Goal: Information Seeking & Learning: Learn about a topic

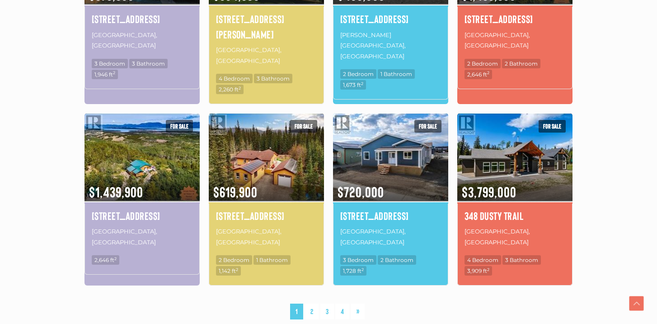
scroll to position [590, 0]
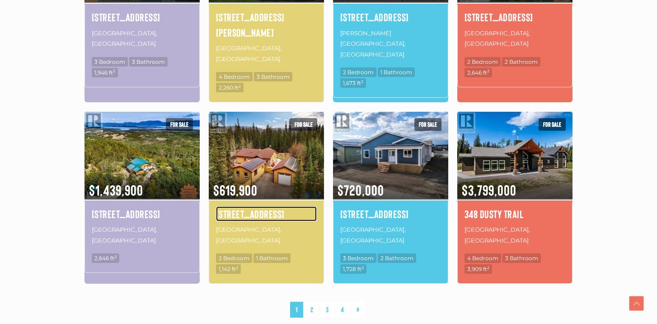
click at [253, 206] on h4 "3 Canenger Way" at bounding box center [266, 213] width 101 height 15
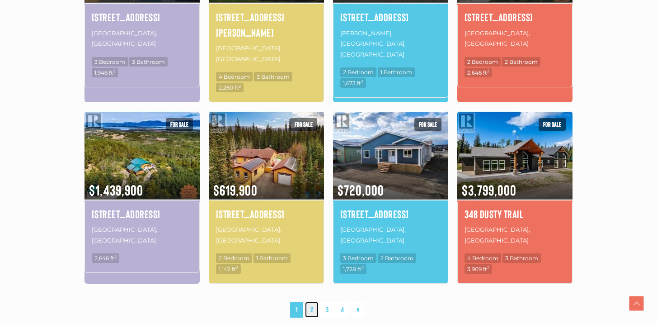
click at [312, 302] on link "2" at bounding box center [312, 310] width 14 height 16
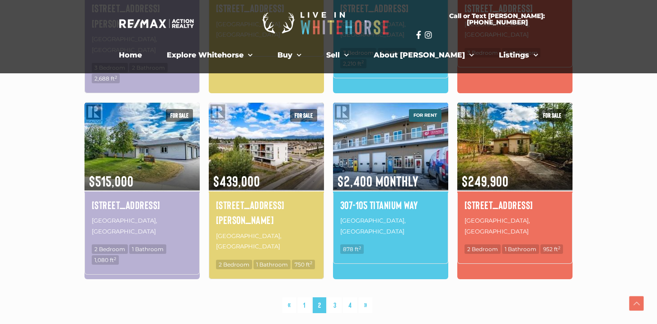
scroll to position [618, 0]
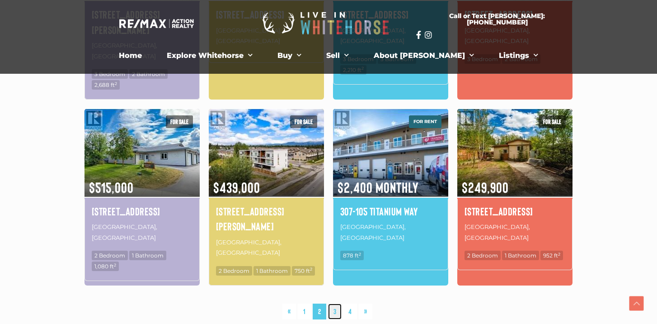
click at [334, 303] on link "3" at bounding box center [335, 311] width 14 height 16
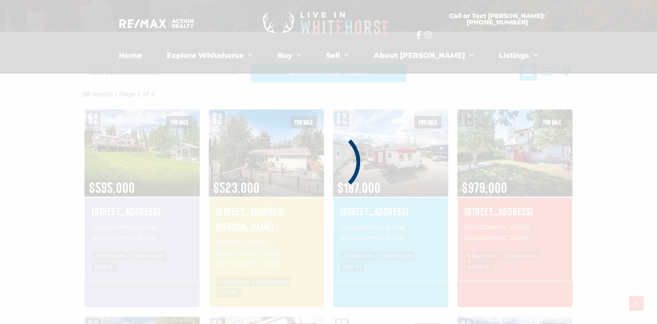
scroll to position [210, 0]
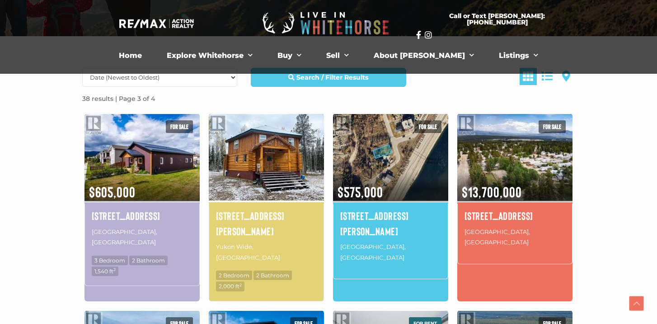
click at [269, 176] on img at bounding box center [266, 157] width 115 height 90
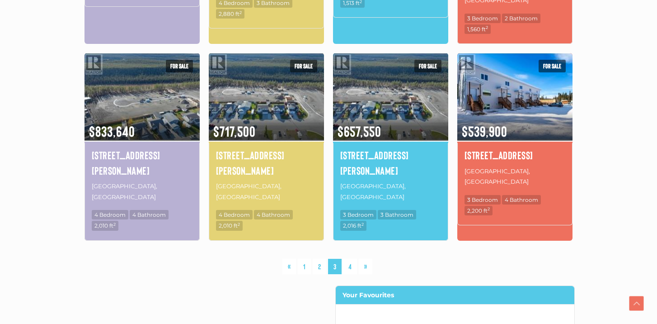
scroll to position [667, 0]
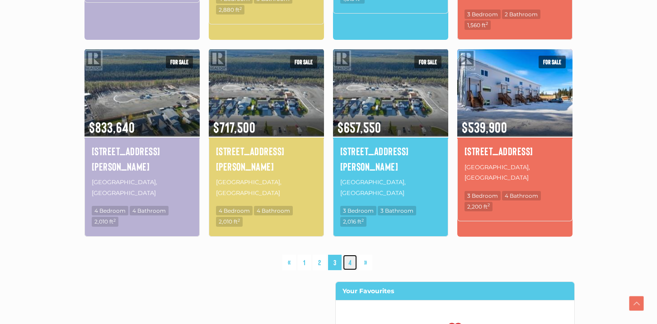
click at [352, 255] on link "4" at bounding box center [350, 263] width 14 height 16
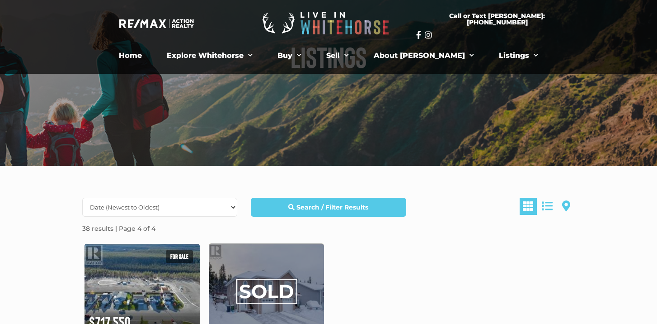
scroll to position [78, 0]
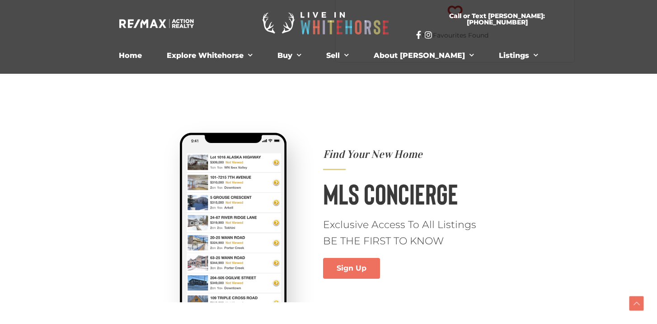
scroll to position [590, 0]
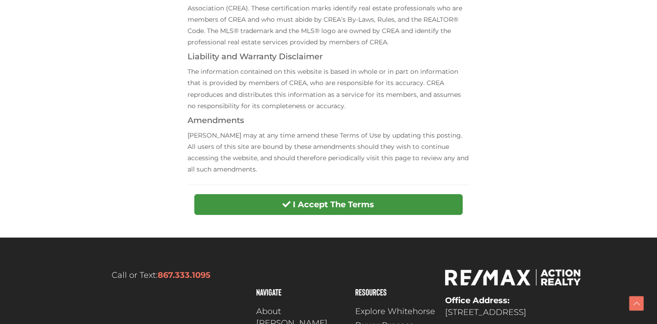
scroll to position [337, 0]
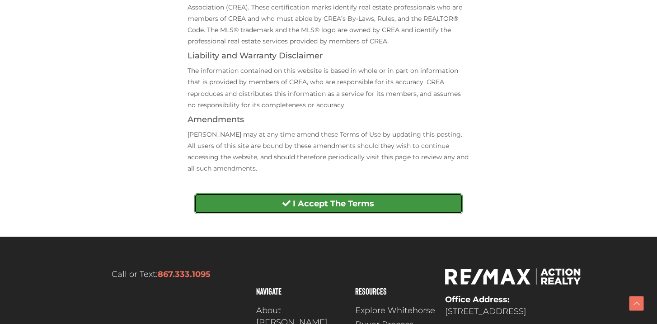
click at [272, 198] on button "I Accept The Terms" at bounding box center [328, 203] width 268 height 21
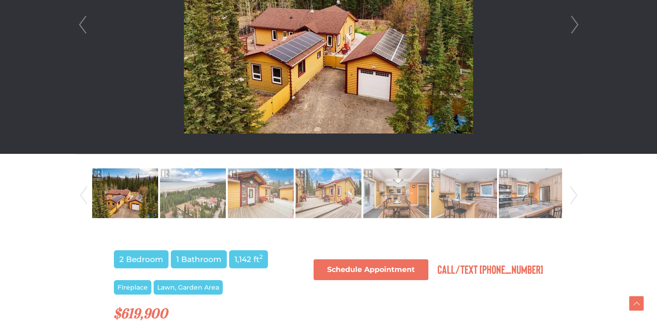
scroll to position [366, 0]
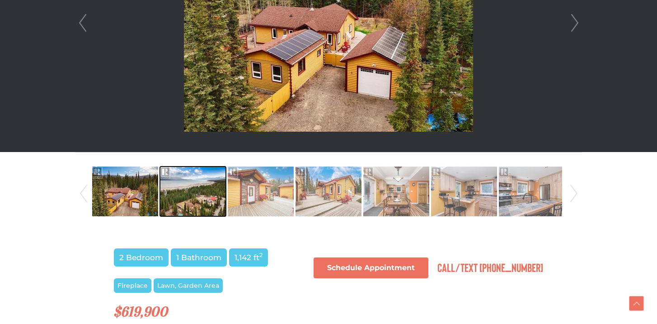
click at [176, 199] on img at bounding box center [193, 191] width 66 height 52
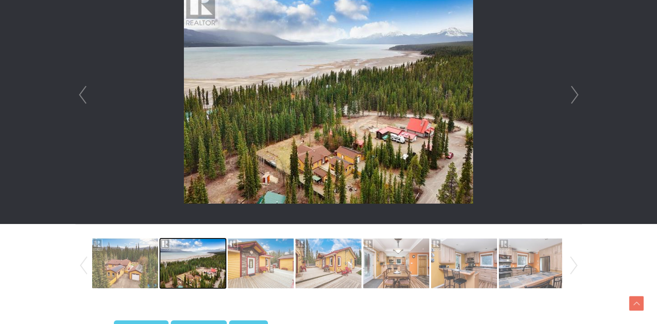
scroll to position [295, 0]
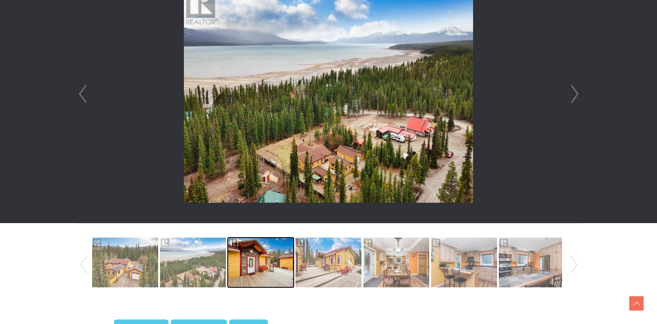
click at [256, 253] on img at bounding box center [261, 262] width 66 height 52
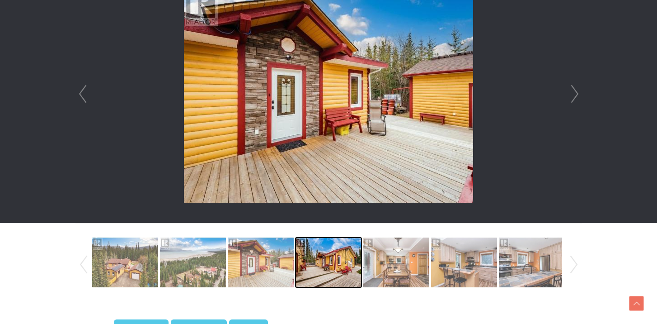
click at [308, 261] on img at bounding box center [329, 262] width 66 height 52
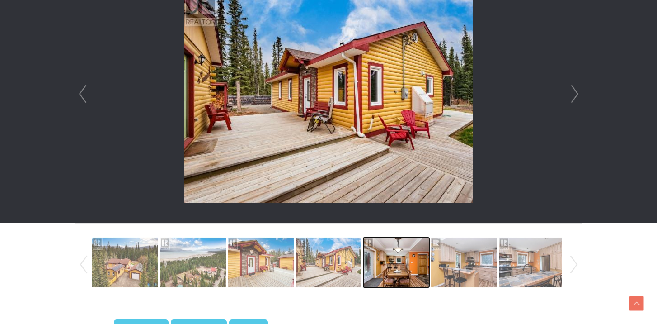
click at [379, 260] on img at bounding box center [397, 262] width 66 height 52
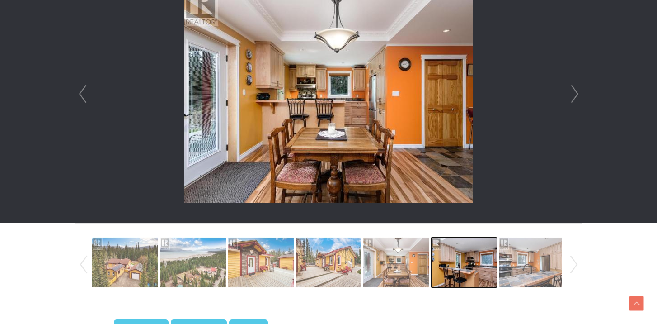
click at [456, 265] on img at bounding box center [464, 262] width 66 height 52
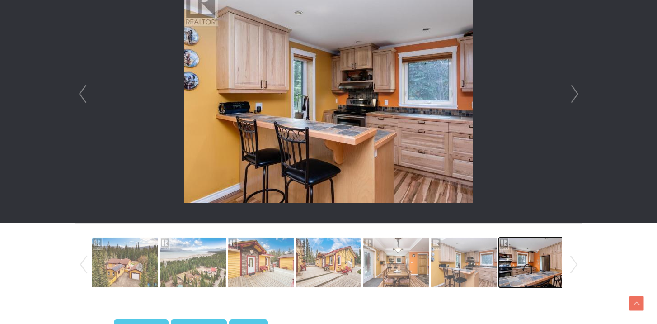
click at [516, 263] on img at bounding box center [532, 262] width 66 height 52
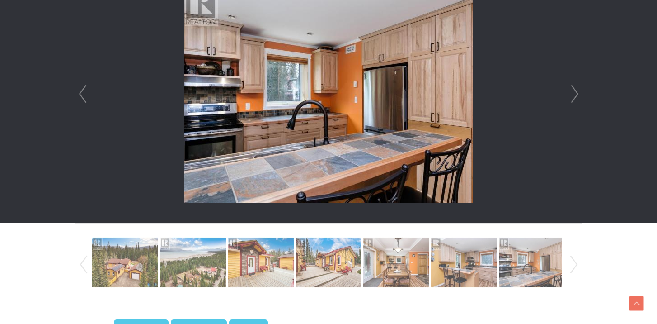
click at [574, 266] on link "Next" at bounding box center [574, 264] width 14 height 61
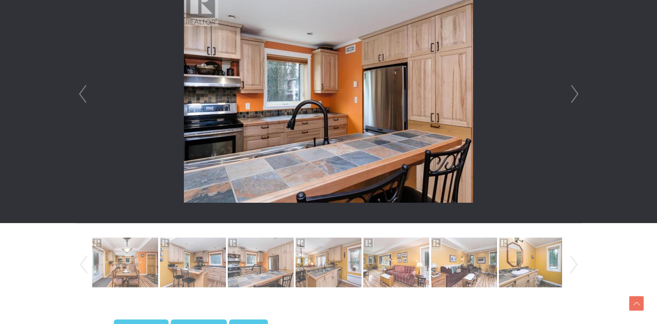
click at [573, 95] on link "Next" at bounding box center [575, 94] width 14 height 258
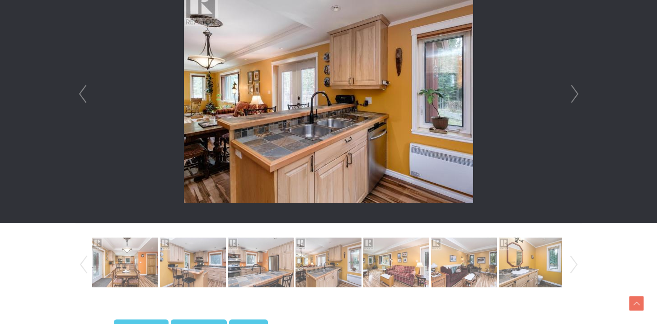
click at [573, 95] on link "Next" at bounding box center [575, 94] width 14 height 258
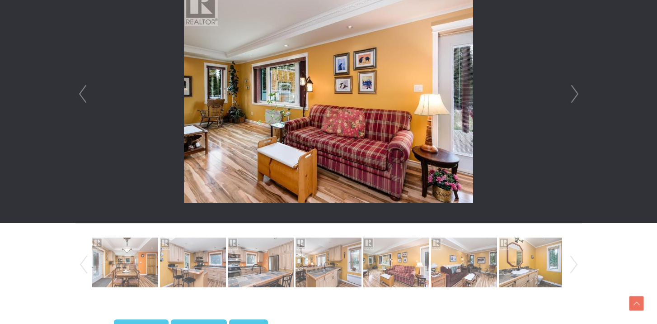
click at [573, 95] on link "Next" at bounding box center [575, 94] width 14 height 258
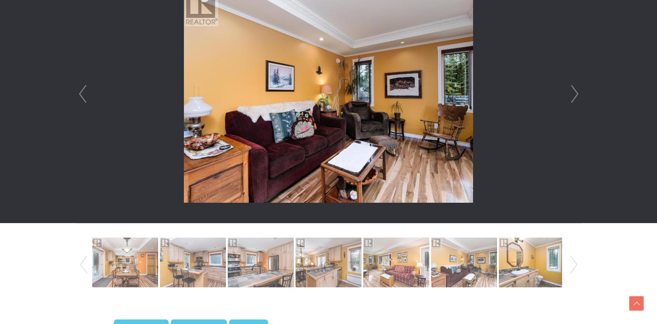
click at [573, 95] on link "Next" at bounding box center [575, 94] width 14 height 258
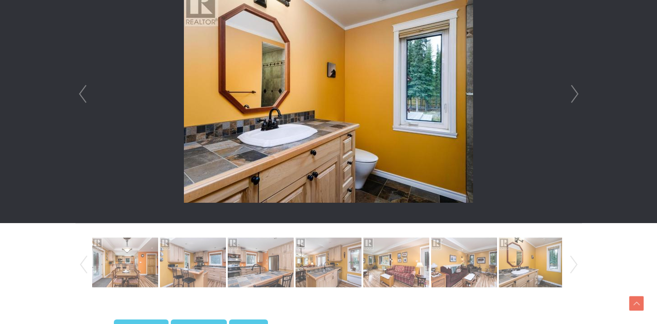
click at [573, 95] on link "Next" at bounding box center [575, 94] width 14 height 258
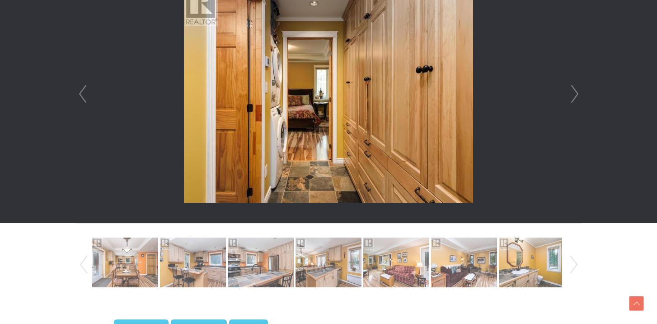
click at [573, 95] on link "Next" at bounding box center [575, 94] width 14 height 258
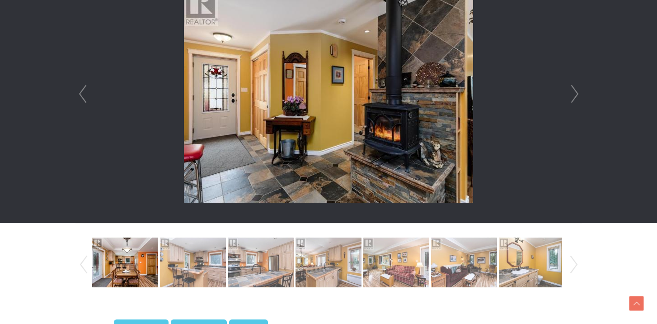
click at [573, 95] on link "Next" at bounding box center [575, 94] width 14 height 258
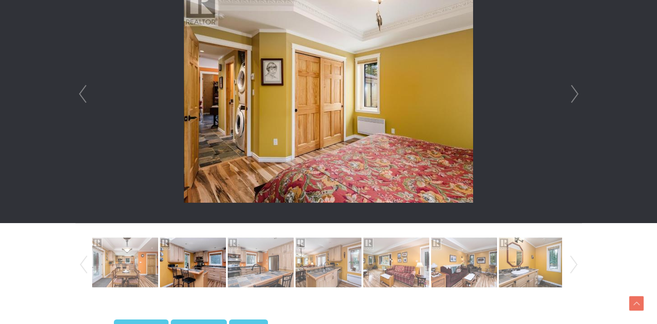
click at [573, 95] on link "Next" at bounding box center [575, 94] width 14 height 258
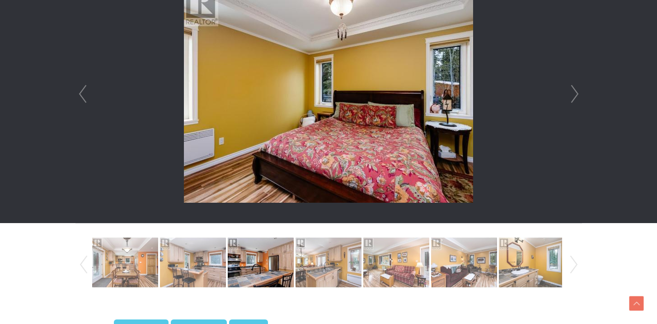
click at [573, 95] on link "Next" at bounding box center [575, 94] width 14 height 258
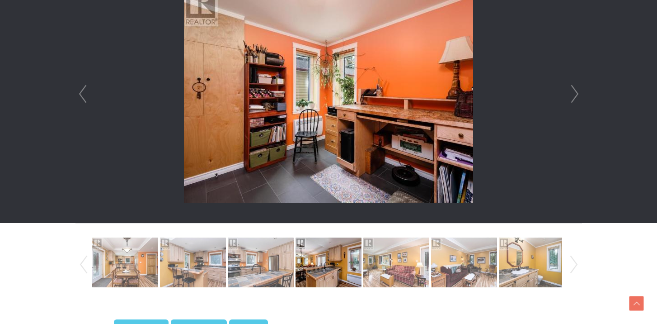
click at [573, 95] on link "Next" at bounding box center [575, 94] width 14 height 258
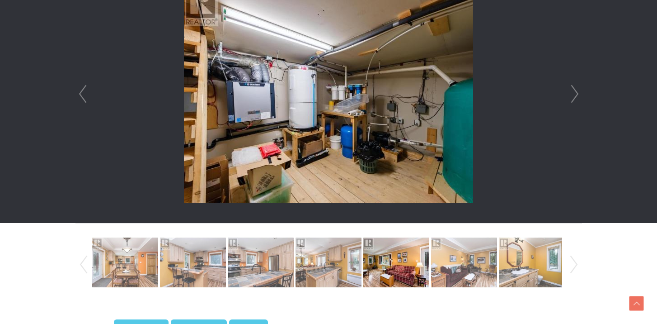
click at [573, 95] on link "Next" at bounding box center [575, 94] width 14 height 258
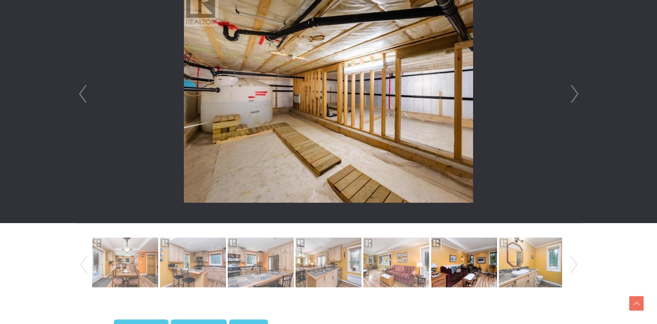
click at [573, 95] on link "Next" at bounding box center [575, 94] width 14 height 258
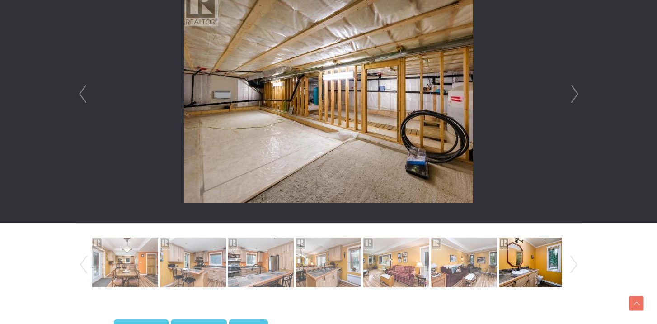
click at [573, 95] on link "Next" at bounding box center [575, 94] width 14 height 258
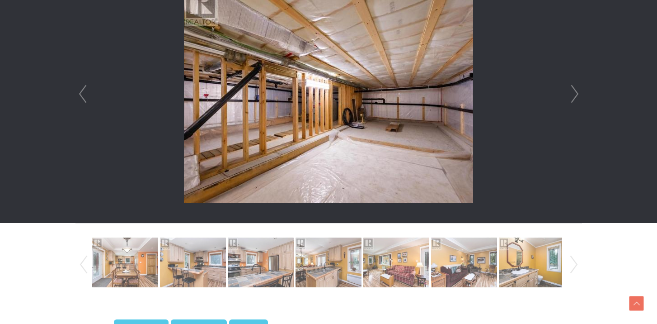
click at [573, 95] on link "Next" at bounding box center [575, 94] width 14 height 258
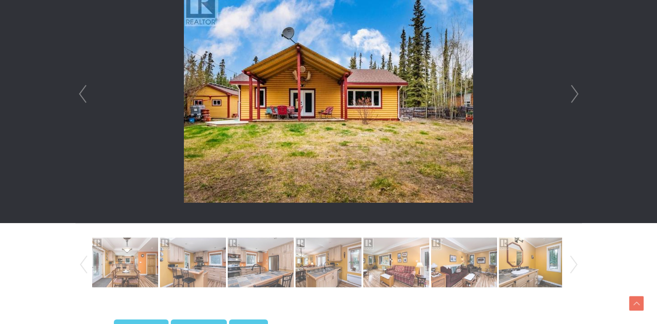
click at [573, 95] on link "Next" at bounding box center [575, 94] width 14 height 258
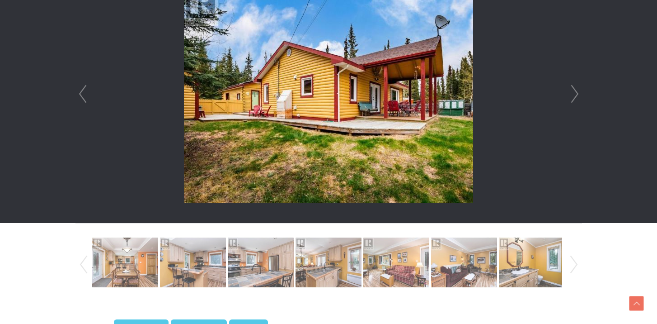
click at [573, 95] on link "Next" at bounding box center [575, 94] width 14 height 258
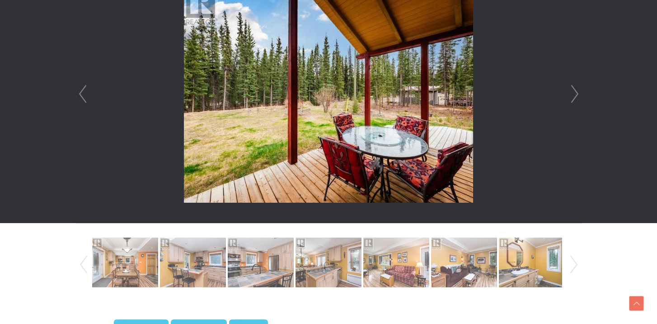
click at [573, 95] on link "Next" at bounding box center [575, 94] width 14 height 258
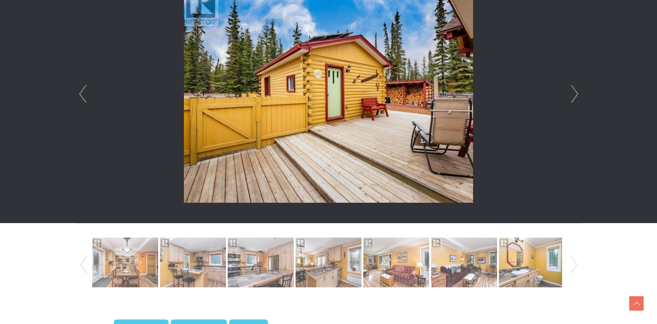
click at [573, 95] on link "Next" at bounding box center [575, 94] width 14 height 258
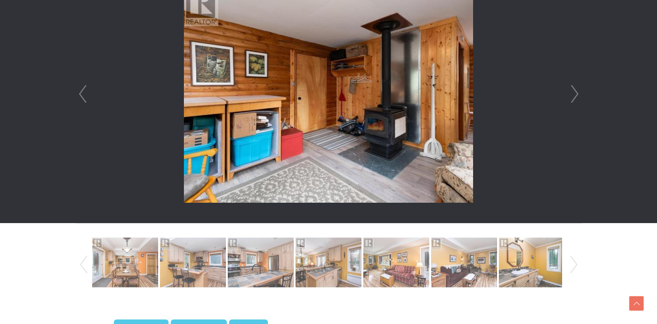
click at [573, 95] on link "Next" at bounding box center [575, 94] width 14 height 258
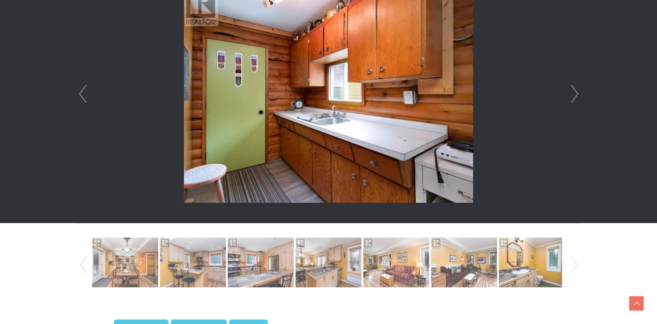
click at [573, 95] on link "Next" at bounding box center [575, 94] width 14 height 258
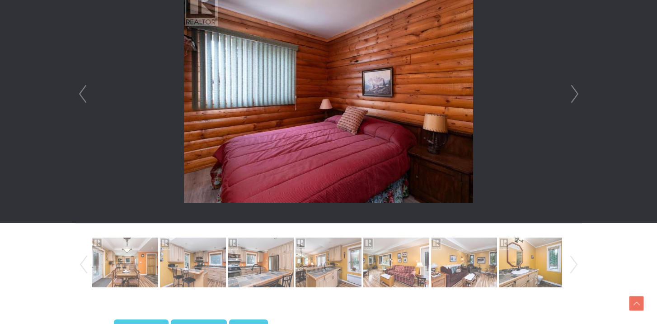
click at [573, 95] on link "Next" at bounding box center [575, 94] width 14 height 258
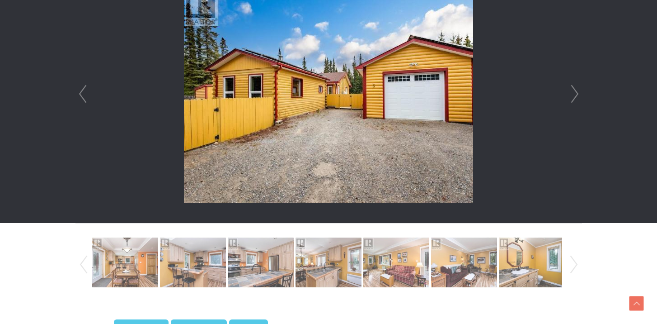
click at [573, 95] on link "Next" at bounding box center [575, 94] width 14 height 258
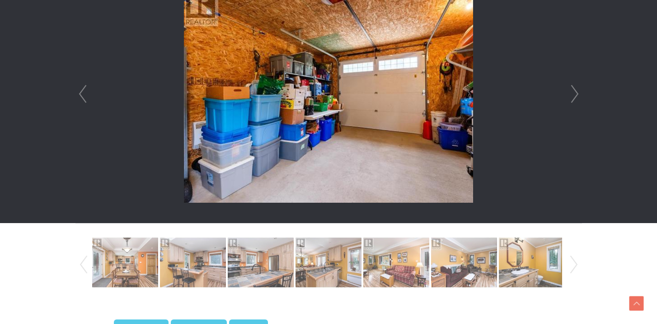
click at [573, 95] on link "Next" at bounding box center [575, 94] width 14 height 258
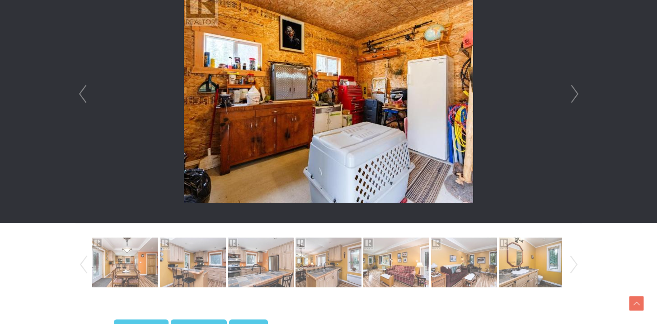
click at [573, 95] on link "Next" at bounding box center [575, 94] width 14 height 258
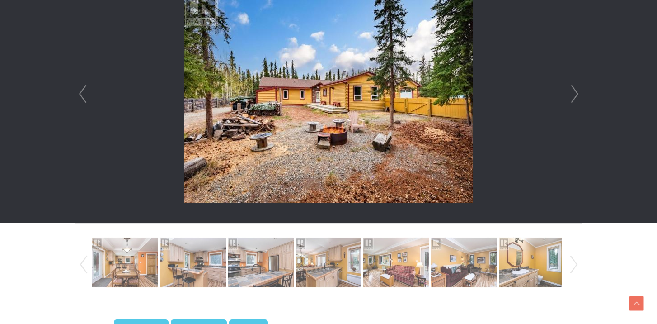
click at [573, 95] on link "Next" at bounding box center [575, 94] width 14 height 258
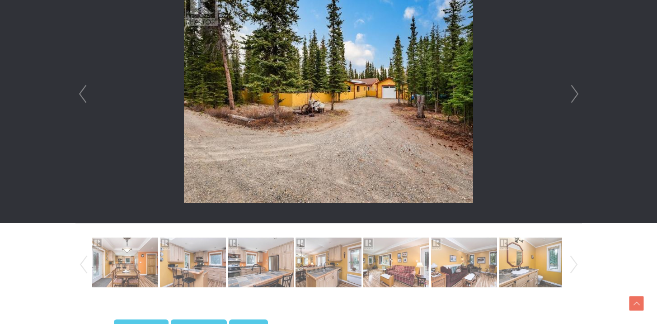
click at [573, 95] on link "Next" at bounding box center [575, 94] width 14 height 258
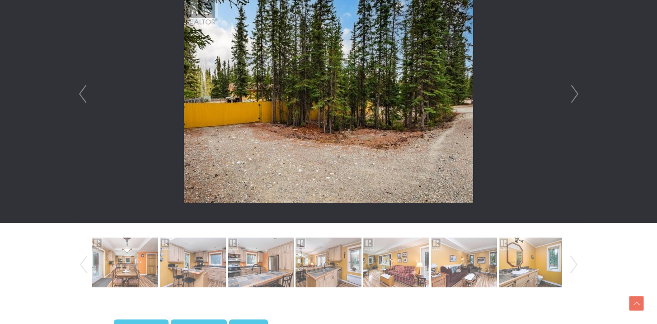
click at [573, 95] on link "Next" at bounding box center [575, 94] width 14 height 258
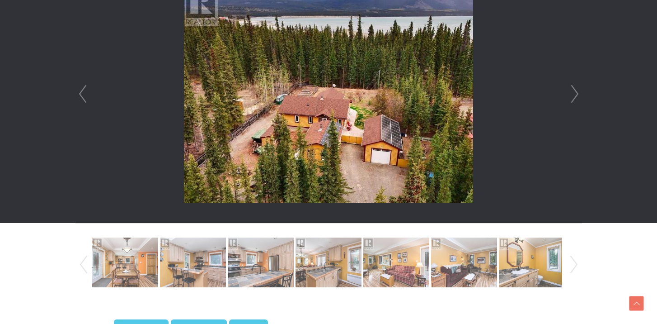
click at [573, 95] on link "Next" at bounding box center [575, 94] width 14 height 258
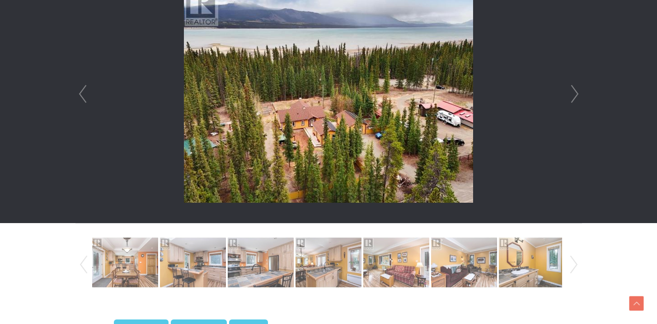
click at [573, 95] on link "Next" at bounding box center [575, 94] width 14 height 258
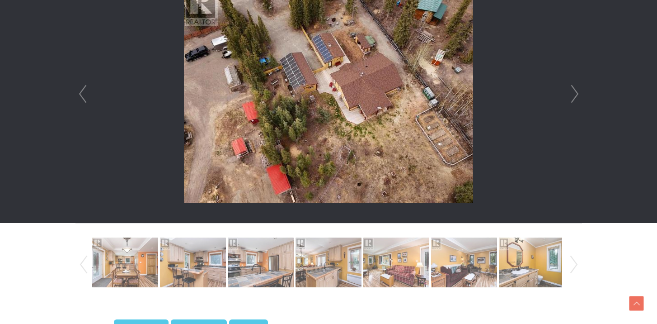
click at [573, 95] on link "Next" at bounding box center [575, 94] width 14 height 258
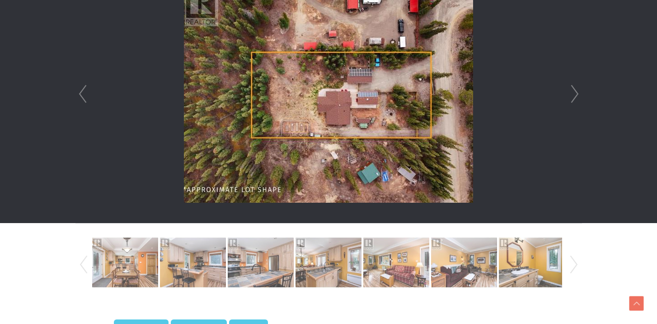
click at [573, 95] on link "Next" at bounding box center [575, 94] width 14 height 258
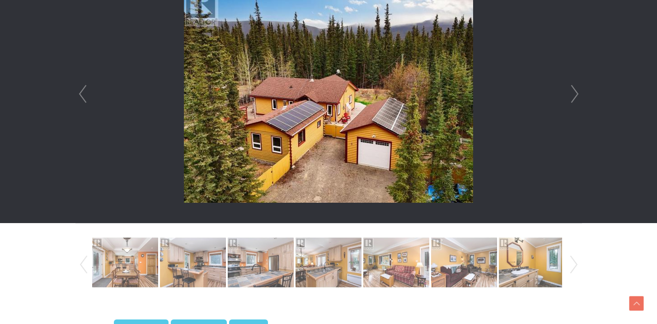
click at [573, 95] on link "Next" at bounding box center [575, 94] width 14 height 258
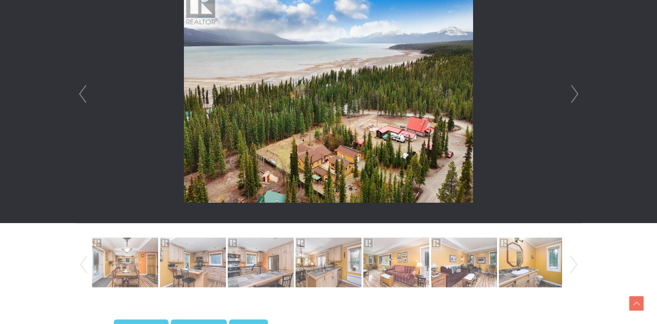
click at [573, 95] on link "Next" at bounding box center [575, 94] width 14 height 258
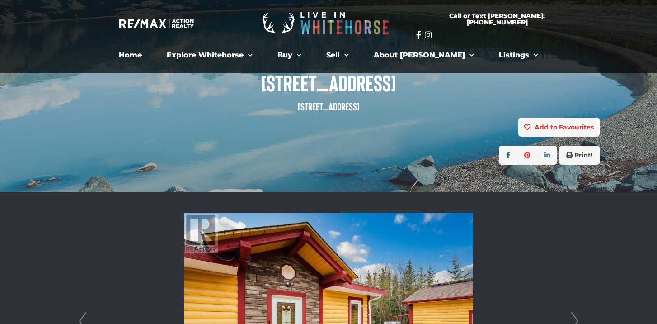
scroll to position [65, 0]
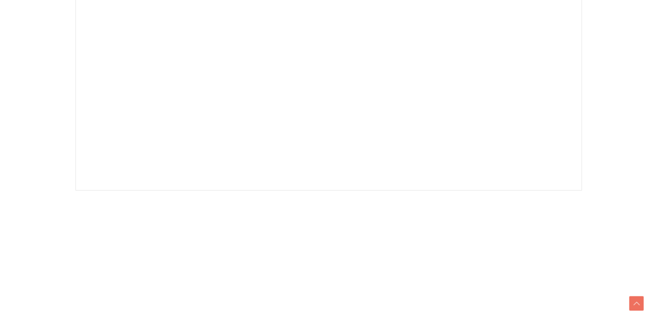
scroll to position [337, 0]
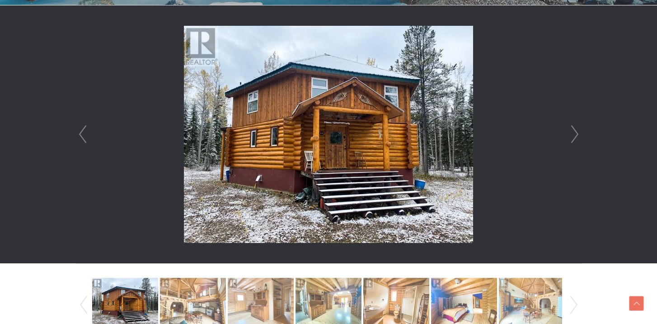
scroll to position [255, 0]
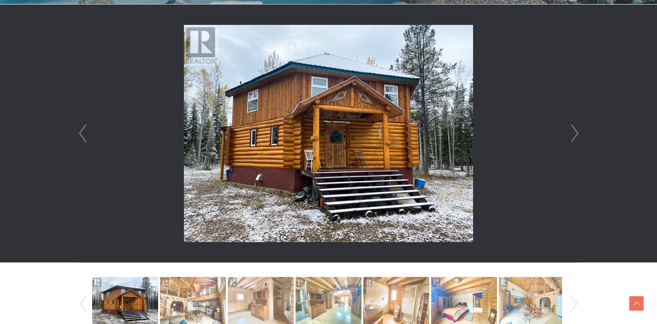
click at [576, 135] on link "Next" at bounding box center [575, 134] width 14 height 258
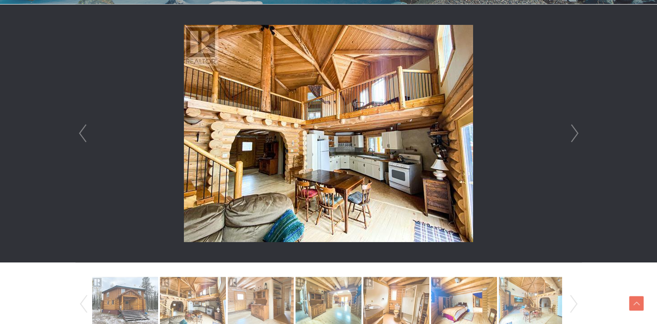
click at [576, 135] on link "Next" at bounding box center [575, 134] width 14 height 258
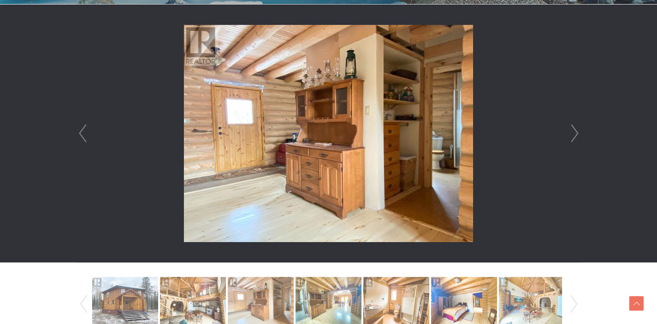
click at [576, 135] on link "Next" at bounding box center [575, 134] width 14 height 258
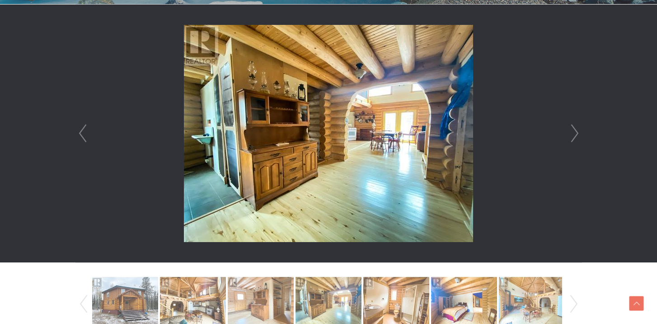
click at [576, 135] on link "Next" at bounding box center [575, 134] width 14 height 258
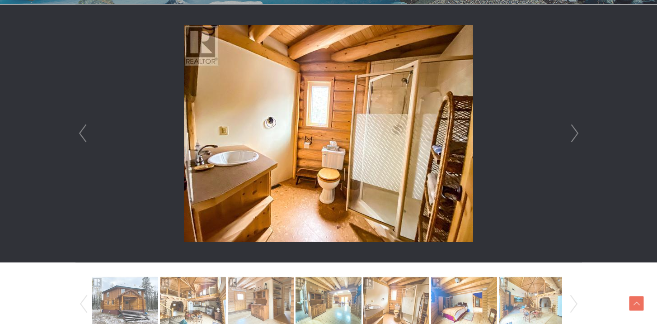
click at [576, 135] on link "Next" at bounding box center [575, 134] width 14 height 258
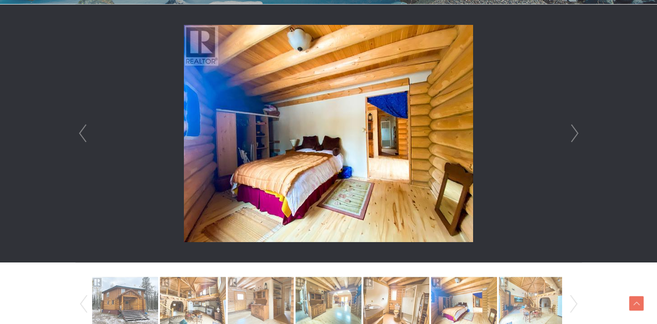
click at [576, 135] on link "Next" at bounding box center [575, 134] width 14 height 258
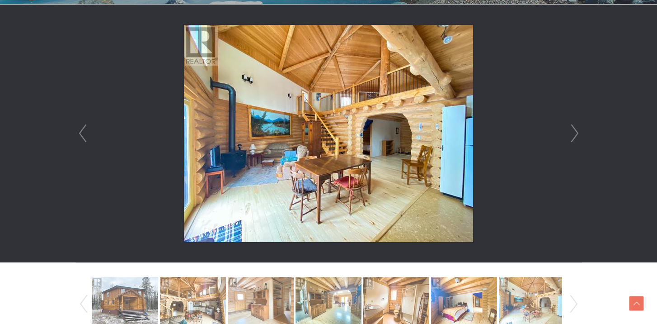
click at [576, 135] on link "Next" at bounding box center [575, 134] width 14 height 258
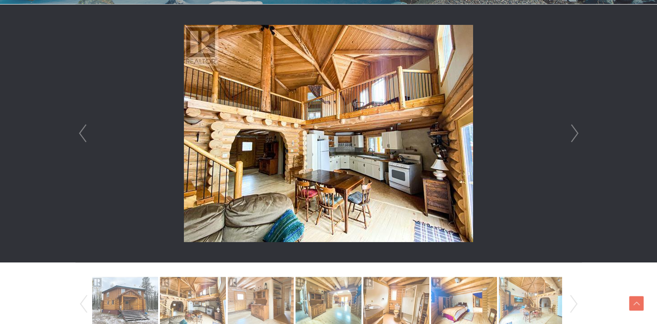
click at [576, 135] on link "Next" at bounding box center [575, 134] width 14 height 258
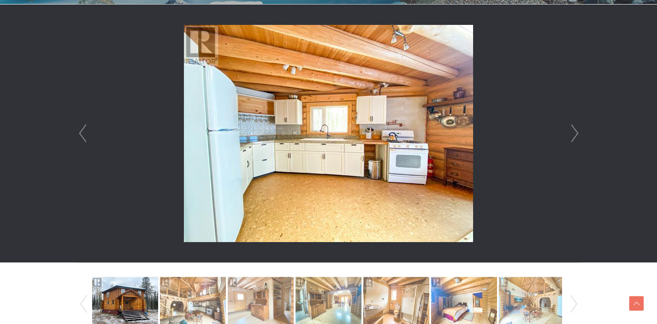
click at [576, 135] on link "Next" at bounding box center [575, 134] width 14 height 258
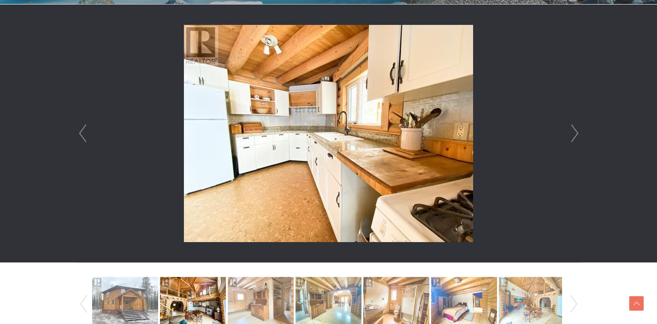
click at [576, 135] on link "Next" at bounding box center [575, 134] width 14 height 258
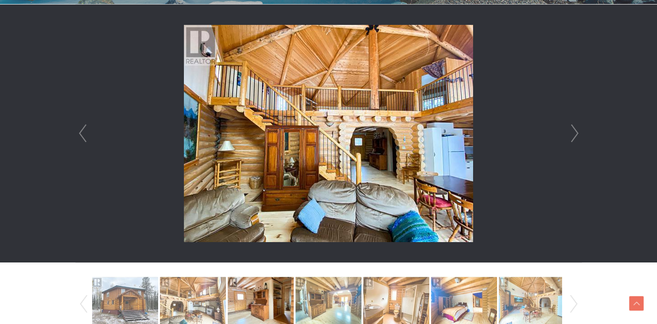
click at [576, 135] on link "Next" at bounding box center [575, 134] width 14 height 258
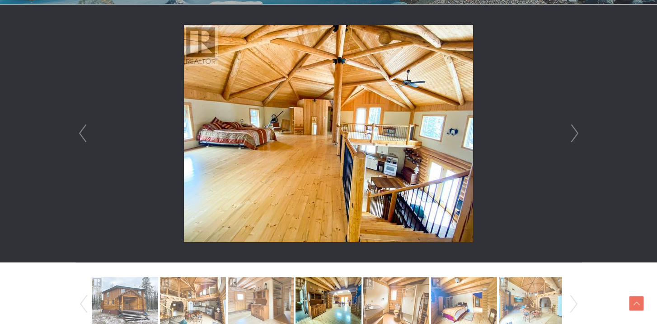
click at [576, 135] on link "Next" at bounding box center [575, 134] width 14 height 258
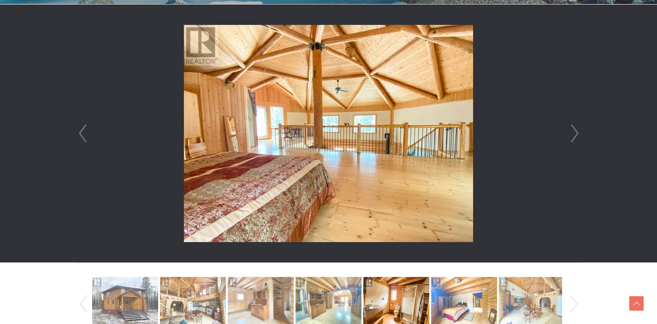
click at [576, 135] on link "Next" at bounding box center [575, 134] width 14 height 258
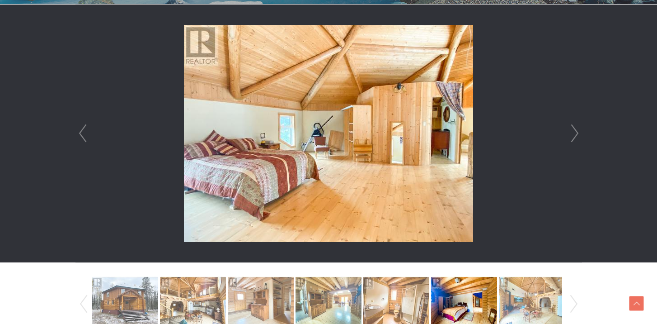
click at [576, 135] on link "Next" at bounding box center [575, 134] width 14 height 258
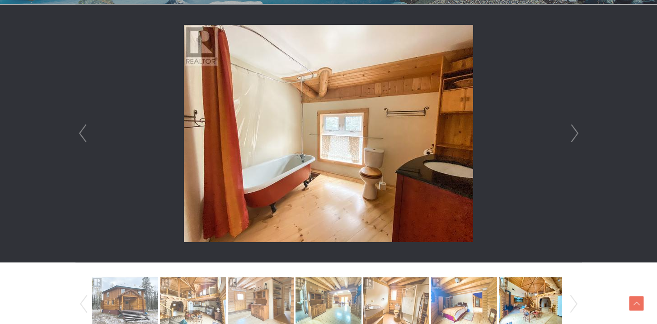
click at [576, 135] on link "Next" at bounding box center [575, 134] width 14 height 258
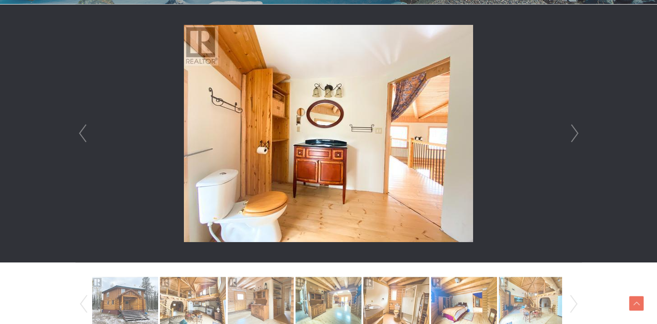
click at [576, 135] on link "Next" at bounding box center [575, 134] width 14 height 258
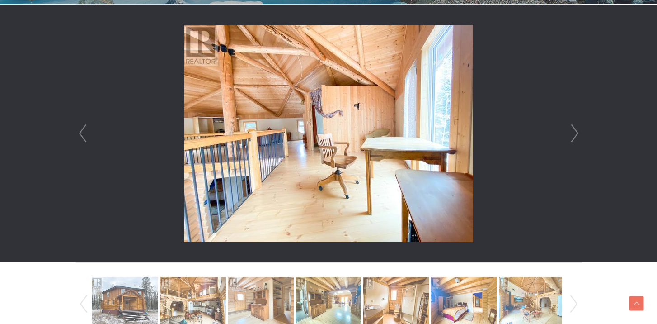
click at [576, 135] on link "Next" at bounding box center [575, 134] width 14 height 258
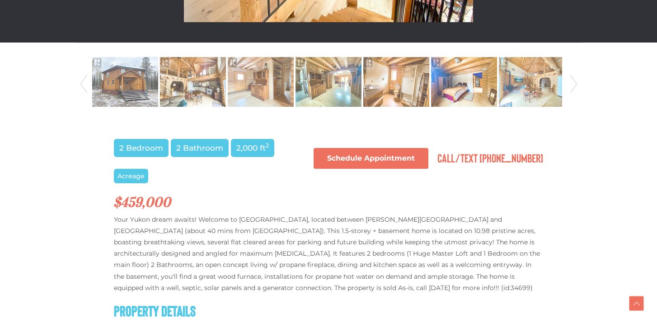
scroll to position [633, 0]
